Goal: Find specific page/section: Find specific page/section

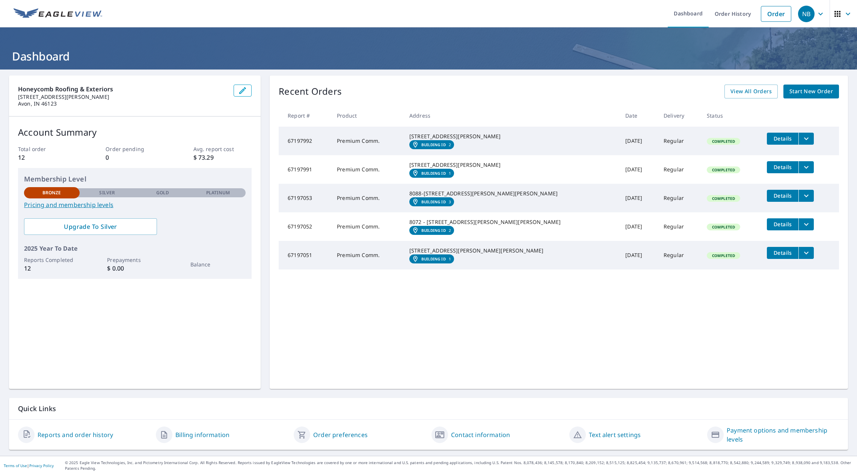
click at [446, 147] on em "Building ID" at bounding box center [433, 144] width 24 height 5
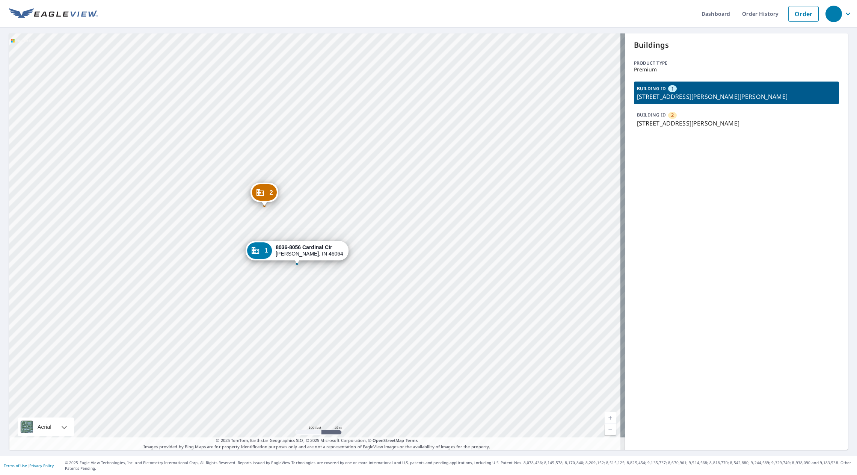
drag, startPoint x: 328, startPoint y: 244, endPoint x: 442, endPoint y: 229, distance: 114.8
click at [442, 229] on div "2 8009-8033 Cardinal Cir Pendleton, IN 46064 1 8036-8056 Cardinal Cir Pendleton…" at bounding box center [317, 241] width 616 height 416
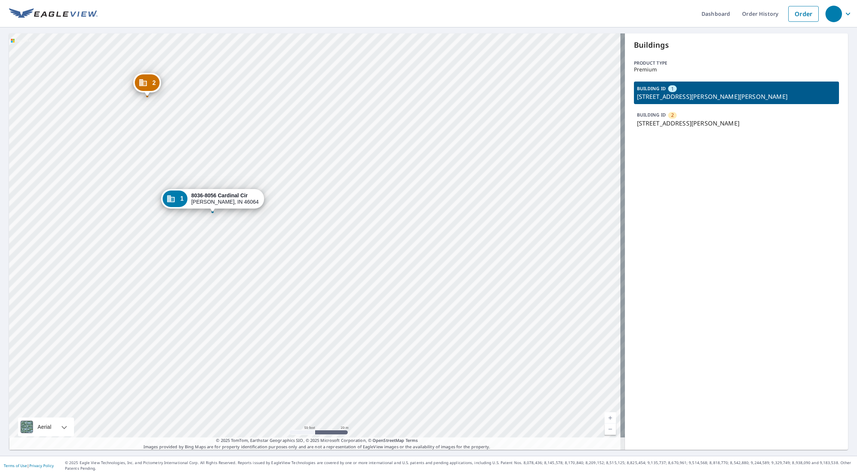
drag, startPoint x: 337, startPoint y: 227, endPoint x: 469, endPoint y: 148, distance: 153.1
click at [469, 148] on div "2 8009-8033 Cardinal Cir Pendleton, IN 46064 1 8036-8056 Cardinal Cir Pendleton…" at bounding box center [317, 241] width 616 height 416
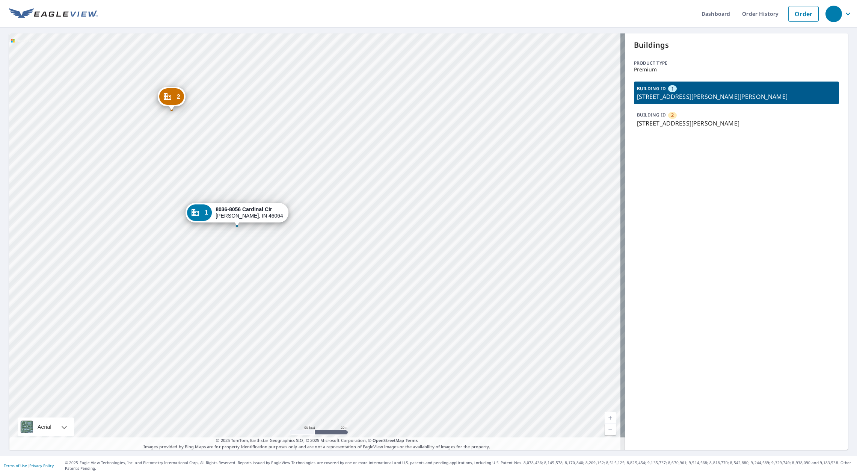
drag, startPoint x: 473, startPoint y: 155, endPoint x: 499, endPoint y: 169, distance: 28.7
click at [499, 169] on div "2 8009-8033 Cardinal Cir Pendleton, IN 46064 1 8036-8056 Cardinal Cir Pendleton…" at bounding box center [317, 241] width 616 height 416
click at [609, 415] on link "Current Level 19, Zoom In" at bounding box center [609, 417] width 11 height 11
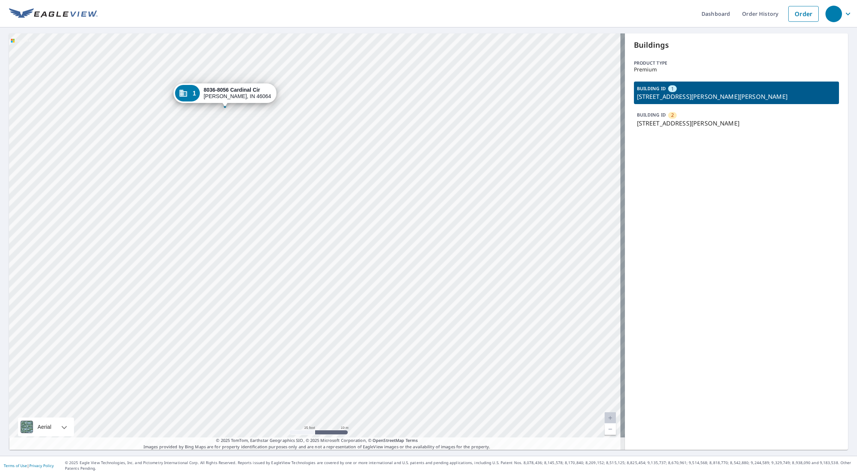
drag, startPoint x: 399, startPoint y: 315, endPoint x: 463, endPoint y: 209, distance: 123.5
click at [463, 209] on div "2 8009-8033 Cardinal Cir Pendleton, IN 46064 1 8036-8056 Cardinal Cir Pendleton…" at bounding box center [317, 241] width 616 height 416
drag, startPoint x: 291, startPoint y: 157, endPoint x: 308, endPoint y: 141, distance: 23.1
click at [308, 141] on div "2 8009-8033 Cardinal Cir Pendleton, IN 46064 1 8036-8056 Cardinal Cir Pendleton…" at bounding box center [317, 241] width 616 height 416
click at [606, 430] on link "Current Level 20, Zoom Out" at bounding box center [609, 428] width 11 height 11
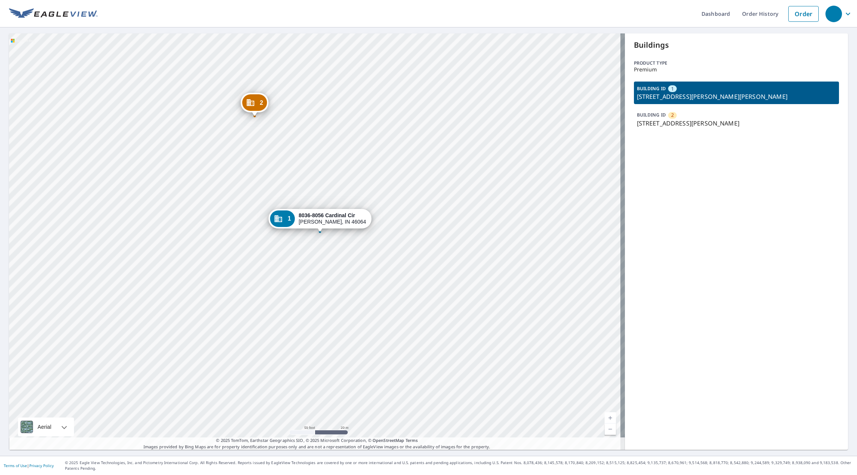
drag, startPoint x: 324, startPoint y: 223, endPoint x: 365, endPoint y: 289, distance: 78.4
click at [365, 289] on div "2 8009-8033 Cardinal Cir Pendleton, IN 46064 1 8036-8056 Cardinal Cir Pendleton…" at bounding box center [317, 241] width 616 height 416
